Goal: Task Accomplishment & Management: Manage account settings

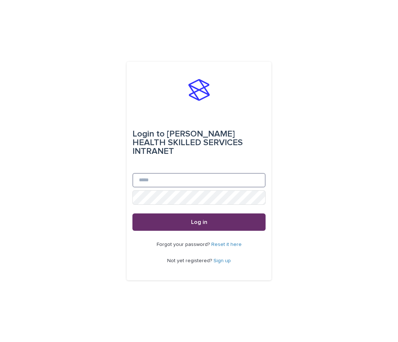
type input "**********"
drag, startPoint x: 229, startPoint y: 215, endPoint x: 228, endPoint y: 221, distance: 5.4
click at [228, 215] on button "Log in" at bounding box center [198, 222] width 133 height 17
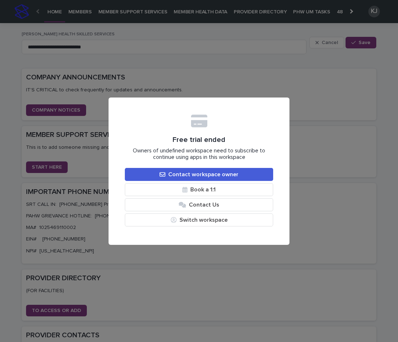
drag, startPoint x: 300, startPoint y: 99, endPoint x: 345, endPoint y: 119, distance: 49.1
click at [300, 100] on div "Free trial ended Owners of undefined workspace need to subscribe to continue us…" at bounding box center [199, 171] width 398 height 342
click at [243, 219] on button "Switch workspace" at bounding box center [199, 220] width 148 height 13
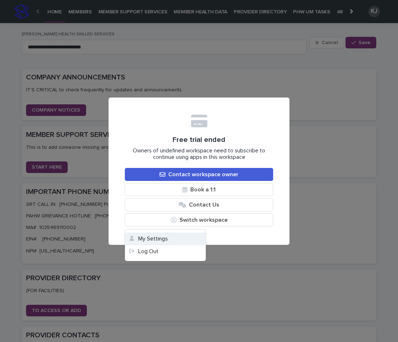
click at [163, 240] on button "My Settings" at bounding box center [165, 239] width 80 height 13
